Goal: Information Seeking & Learning: Stay updated

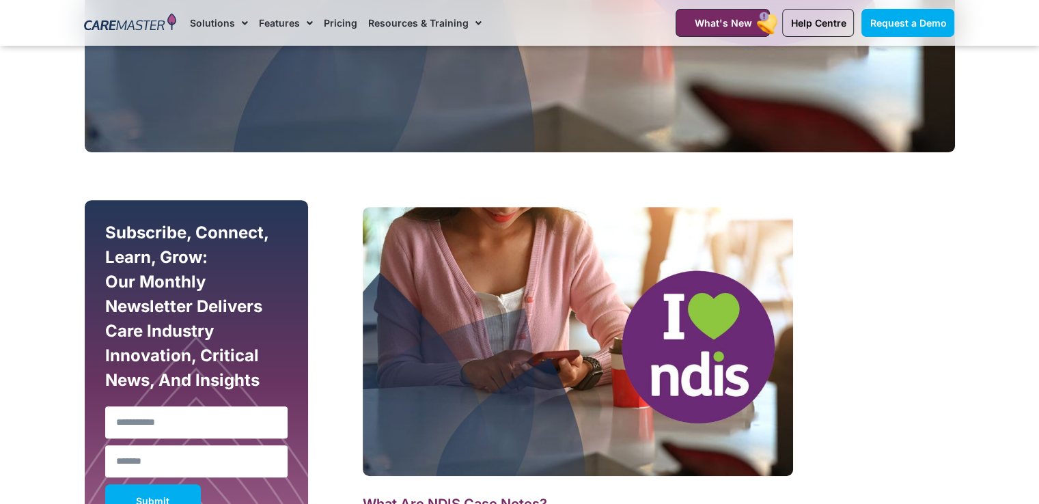
scroll to position [341, 0]
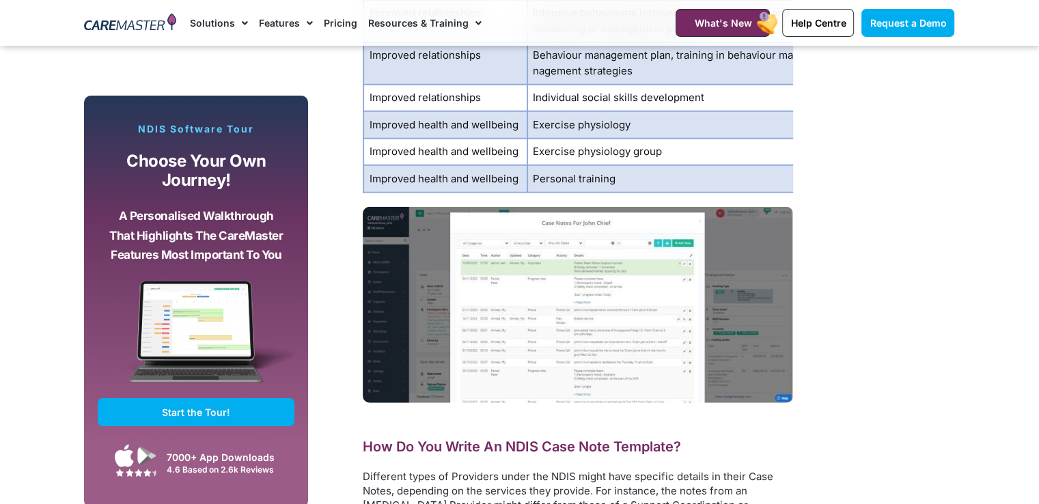
scroll to position [3687, 0]
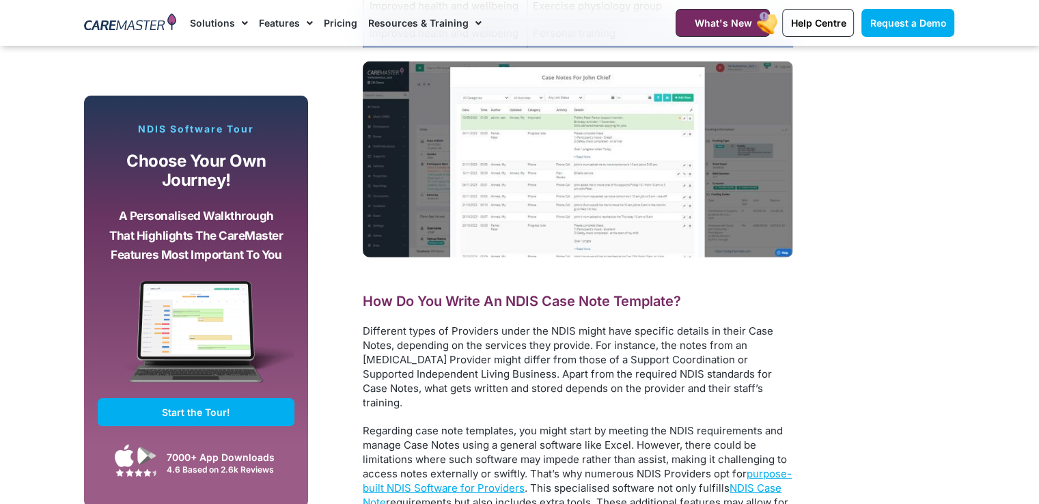
scroll to position [3824, 0]
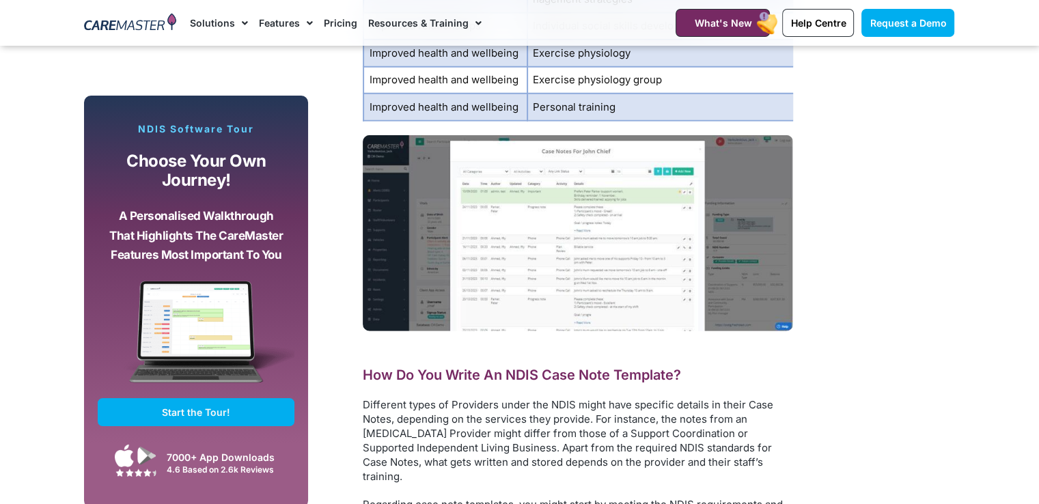
click at [580, 260] on img at bounding box center [578, 233] width 430 height 196
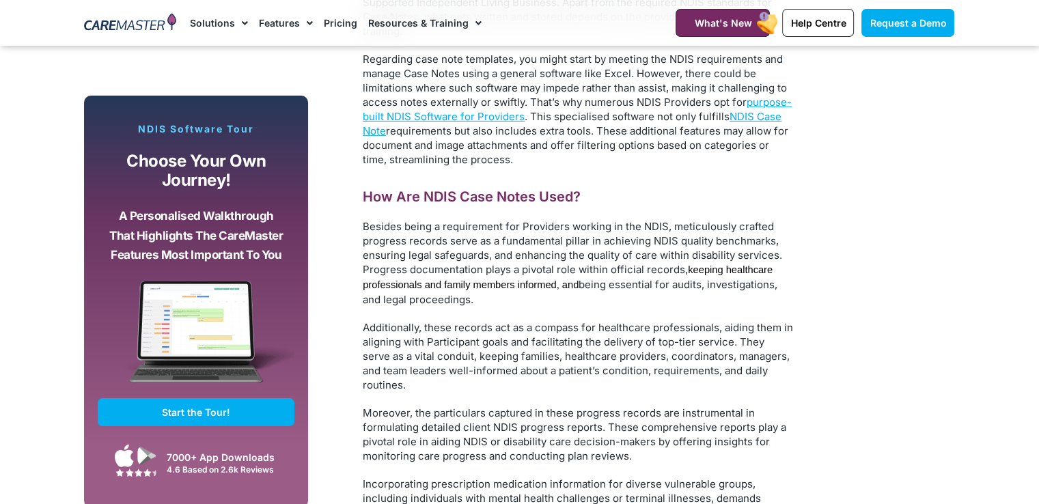
scroll to position [4302, 0]
